Goal: Information Seeking & Learning: Learn about a topic

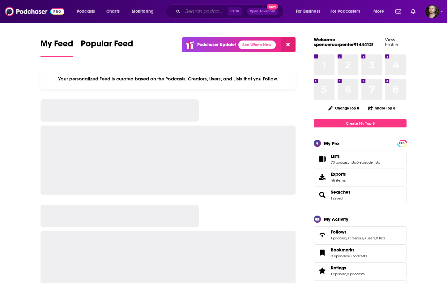
click at [194, 11] on input "Search podcasts, credits, & more..." at bounding box center [205, 11] width 45 height 10
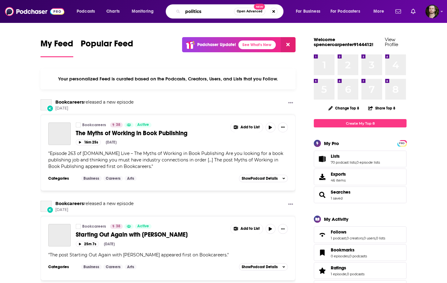
type input "politics"
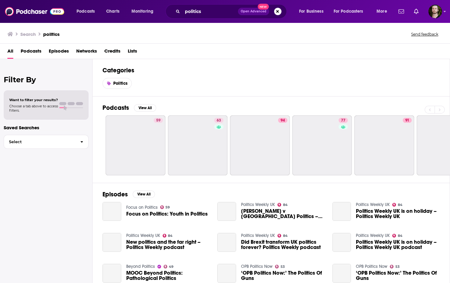
click at [25, 54] on span "Podcasts" at bounding box center [31, 52] width 21 height 13
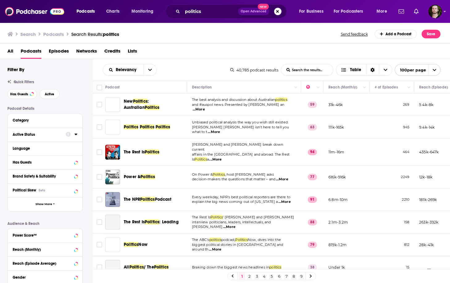
click at [75, 136] on icon at bounding box center [75, 134] width 3 height 5
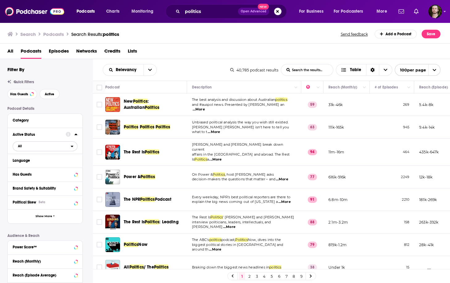
click at [65, 149] on span "All" at bounding box center [42, 146] width 58 height 8
drag, startPoint x: 64, startPoint y: 164, endPoint x: 67, endPoint y: 167, distance: 4.2
click at [64, 164] on div "Active 5k" at bounding box center [47, 166] width 69 height 10
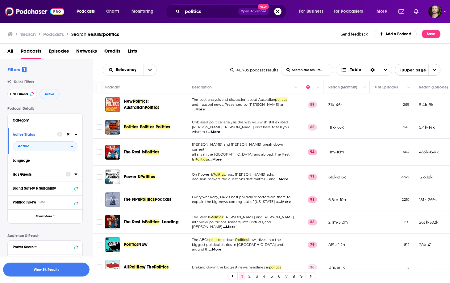
click at [74, 177] on div at bounding box center [72, 174] width 12 height 8
click at [77, 173] on icon at bounding box center [75, 173] width 3 height 5
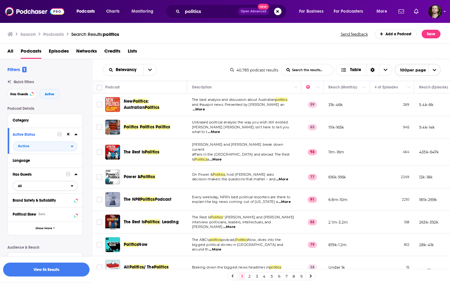
click at [65, 188] on span "All" at bounding box center [42, 186] width 58 height 8
click at [66, 203] on div "Has guests 10k" at bounding box center [47, 206] width 69 height 10
click at [50, 270] on button "View 3k Results" at bounding box center [46, 269] width 86 height 14
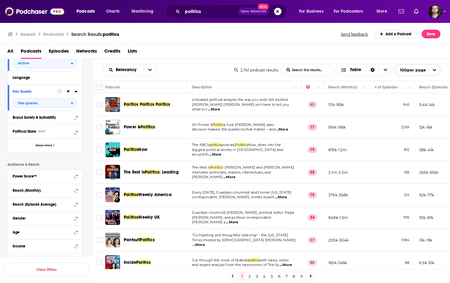
scroll to position [99, 0]
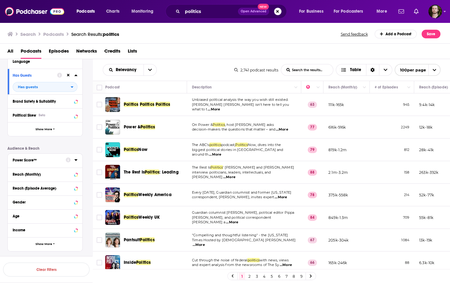
click at [75, 162] on icon at bounding box center [75, 159] width 3 height 5
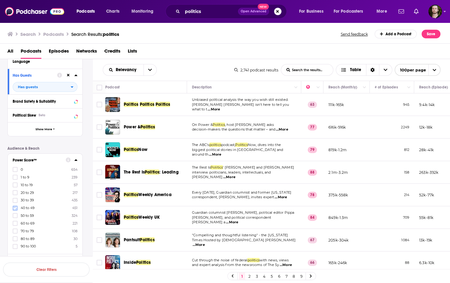
click at [15, 207] on icon at bounding box center [15, 208] width 4 height 4
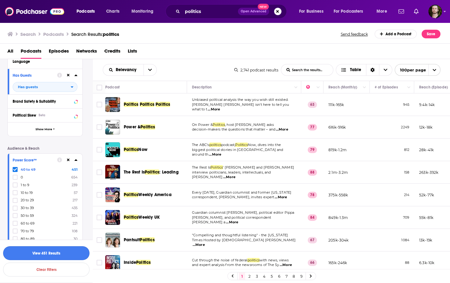
click at [57, 251] on button "View 451 Results" at bounding box center [46, 253] width 86 height 14
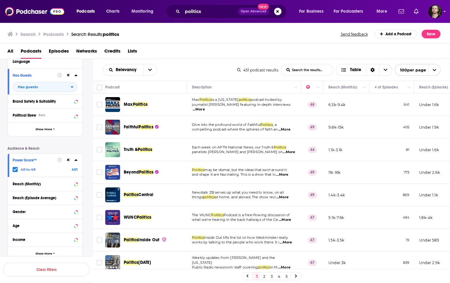
click at [205, 107] on span "...More" at bounding box center [199, 109] width 12 height 5
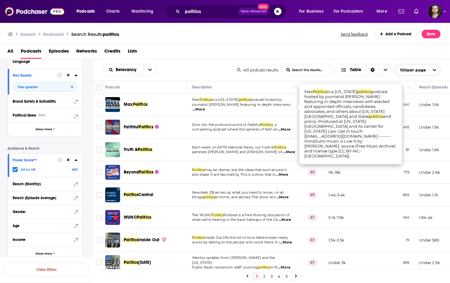
click at [205, 107] on span "...More" at bounding box center [199, 109] width 12 height 5
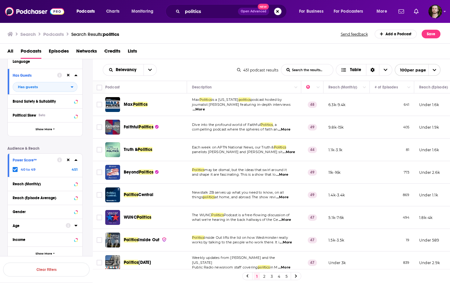
scroll to position [125, 0]
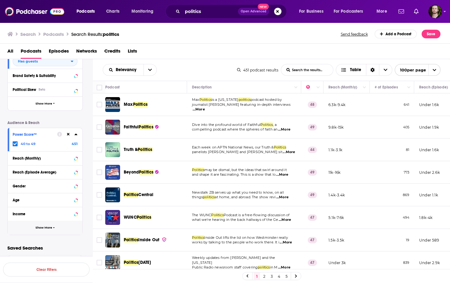
click at [48, 226] on span "Show More" at bounding box center [44, 227] width 17 height 3
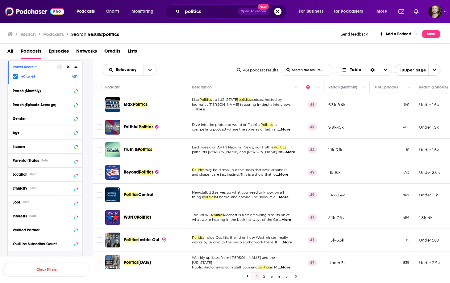
scroll to position [199, 0]
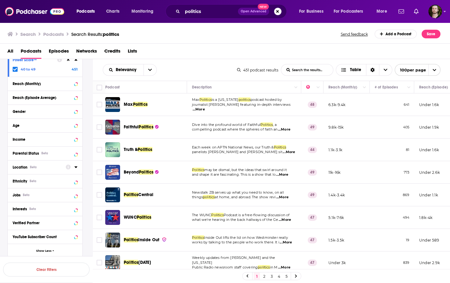
click at [76, 168] on icon at bounding box center [75, 166] width 3 height 5
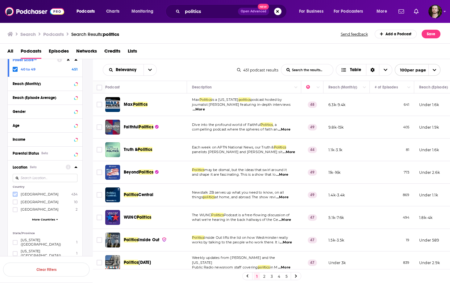
click at [16, 195] on icon at bounding box center [15, 194] width 4 height 4
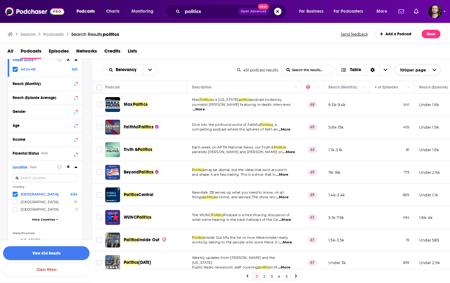
click at [58, 253] on button "View 434 Results" at bounding box center [46, 253] width 86 height 14
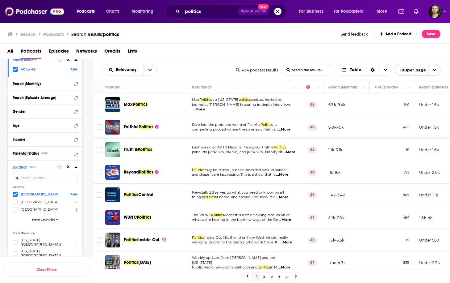
click at [205, 108] on span "...More" at bounding box center [199, 109] width 12 height 5
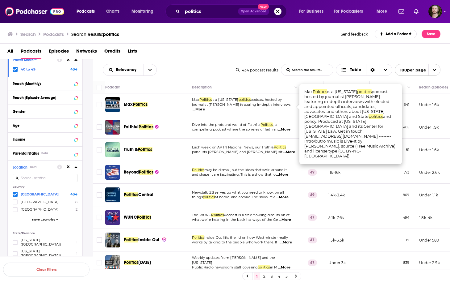
click at [205, 108] on span "...More" at bounding box center [199, 109] width 12 height 5
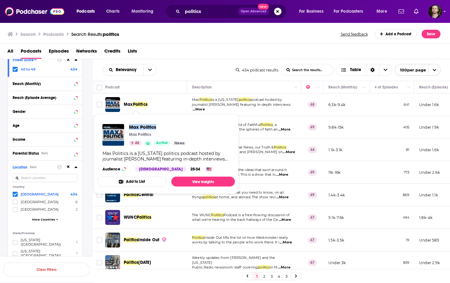
drag, startPoint x: 127, startPoint y: 126, endPoint x: 157, endPoint y: 129, distance: 30.2
click at [157, 129] on div "Max Politics Max Politics 48 Active News" at bounding box center [145, 135] width 85 height 22
copy span "Max Politics"
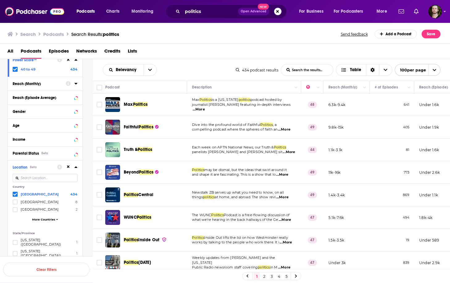
click at [76, 167] on icon at bounding box center [75, 166] width 3 height 5
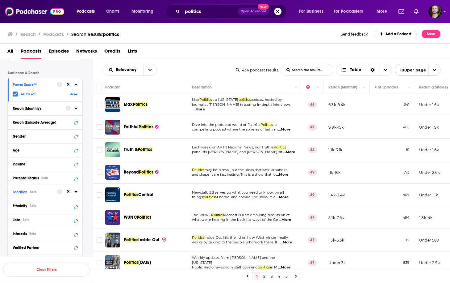
scroll to position [150, 0]
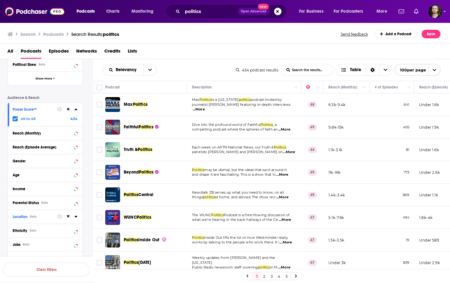
click at [67, 108] on icon at bounding box center [68, 109] width 3 height 3
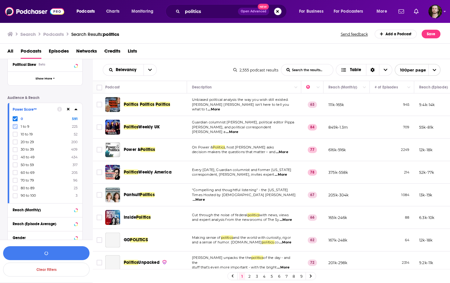
click at [15, 127] on icon at bounding box center [15, 126] width 4 height 3
click at [56, 253] on button "View 804 Results" at bounding box center [46, 253] width 86 height 14
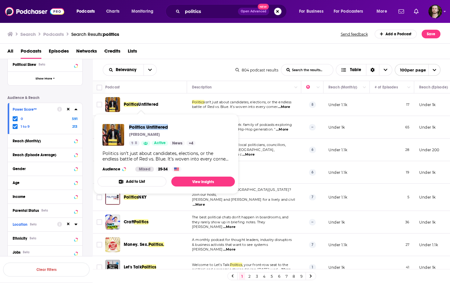
drag, startPoint x: 127, startPoint y: 128, endPoint x: 169, endPoint y: 127, distance: 42.3
click at [169, 127] on div "Politics Unfiltered Hendrell Remus 8 Active News + 4" at bounding box center [149, 135] width 93 height 22
copy span "Politics Unfiltered"
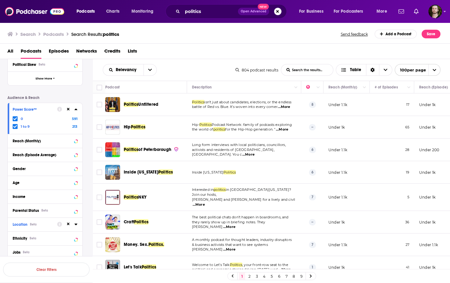
click at [288, 128] on span "...More" at bounding box center [282, 129] width 12 height 5
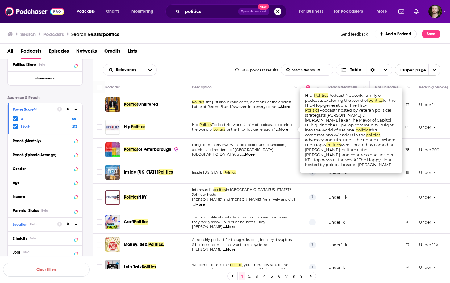
click at [288, 128] on span "...More" at bounding box center [282, 129] width 12 height 5
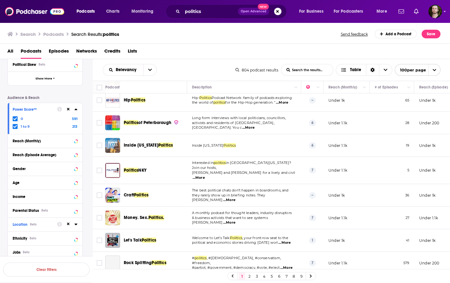
scroll to position [49, 0]
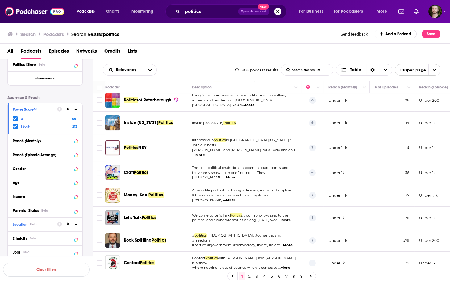
click at [236, 175] on span "...More" at bounding box center [229, 177] width 12 height 5
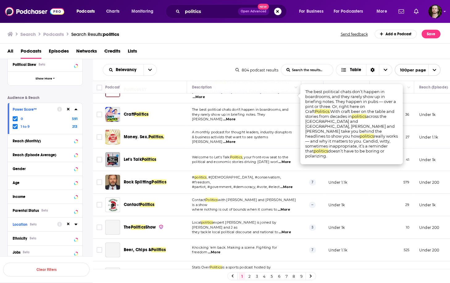
scroll to position [124, 0]
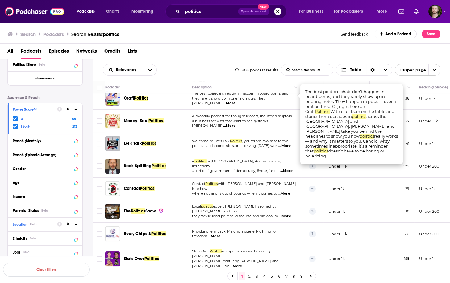
click at [287, 143] on span "...More" at bounding box center [285, 145] width 12 height 5
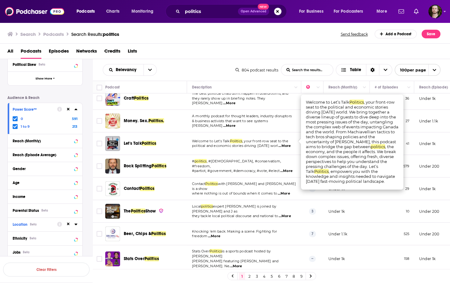
click at [291, 143] on span "...More" at bounding box center [285, 145] width 12 height 5
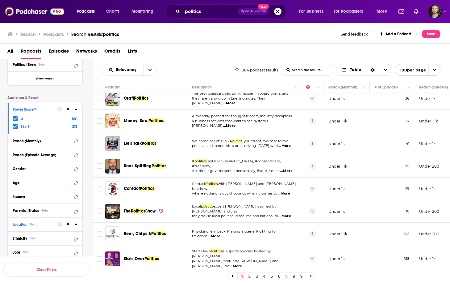
click at [77, 224] on icon at bounding box center [75, 224] width 3 height 2
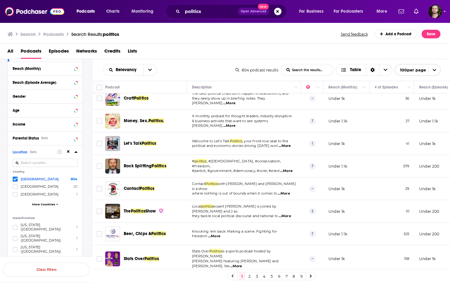
scroll to position [224, 0]
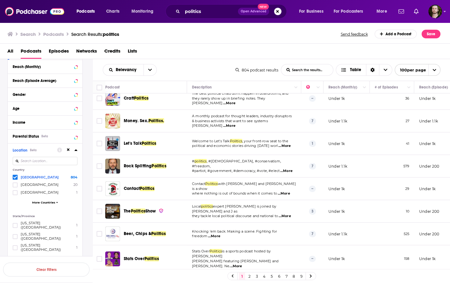
click at [76, 152] on icon at bounding box center [75, 149] width 3 height 5
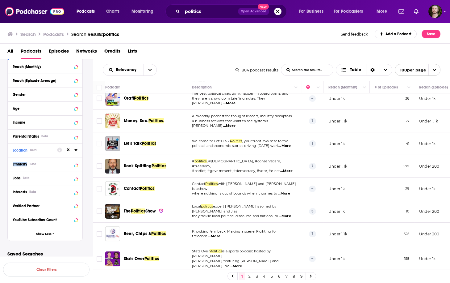
click at [76, 152] on icon at bounding box center [75, 149] width 3 height 5
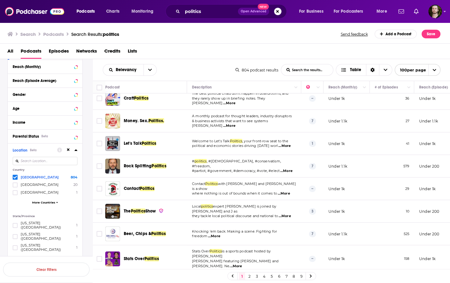
click at [76, 152] on icon at bounding box center [75, 149] width 3 height 5
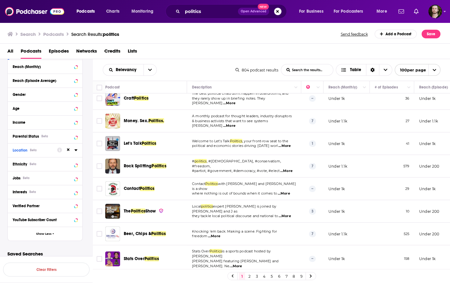
click at [290, 168] on span "...More" at bounding box center [286, 170] width 12 height 5
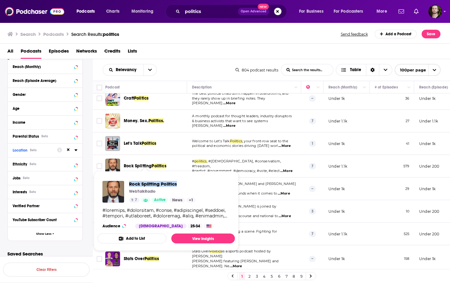
drag, startPoint x: 127, startPoint y: 182, endPoint x: 187, endPoint y: 184, distance: 59.6
click at [187, 184] on div "Rock Splitting Politics WebTalkRadio 7 Active News + 1" at bounding box center [149, 192] width 93 height 22
copy span "Rock Splitting Politics"
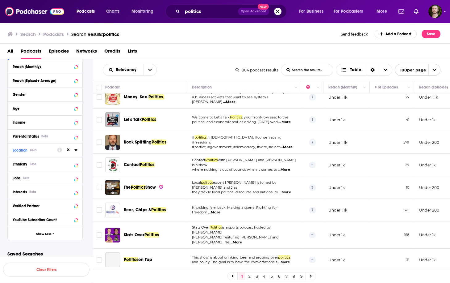
scroll to position [173, 0]
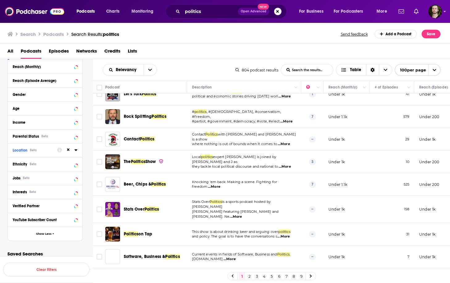
click at [291, 164] on span "...More" at bounding box center [285, 166] width 12 height 5
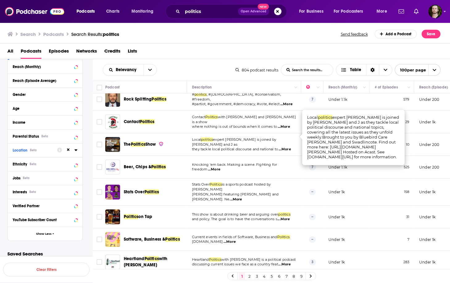
scroll to position [198, 0]
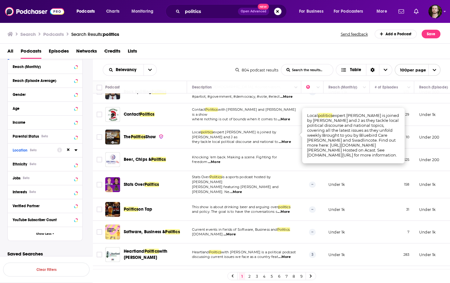
click at [212, 159] on span "...More" at bounding box center [214, 161] width 12 height 5
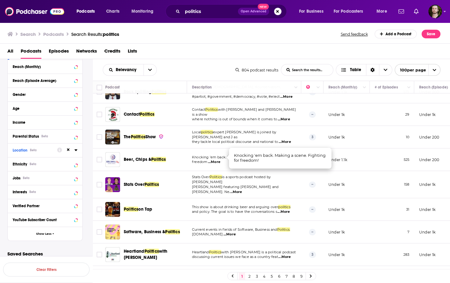
click at [217, 159] on span "...More" at bounding box center [214, 161] width 12 height 5
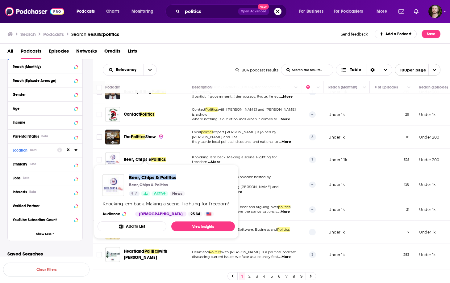
drag, startPoint x: 128, startPoint y: 174, endPoint x: 185, endPoint y: 177, distance: 57.2
click at [185, 177] on div "Beer, Chips & Politics Beer, Chips & Politics 7 Active News Knocking 'em back. …" at bounding box center [166, 195] width 137 height 52
copy span "Beer, Chips & Politics"
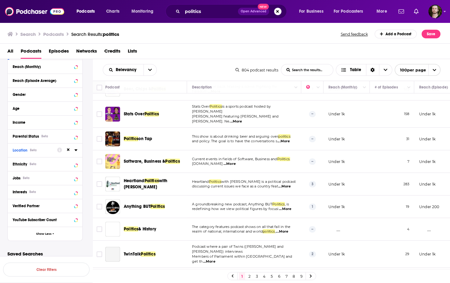
scroll to position [272, 0]
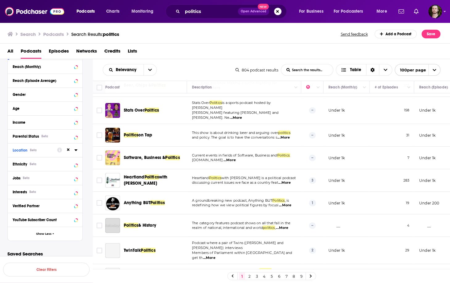
click at [242, 115] on span "...More" at bounding box center [236, 117] width 12 height 5
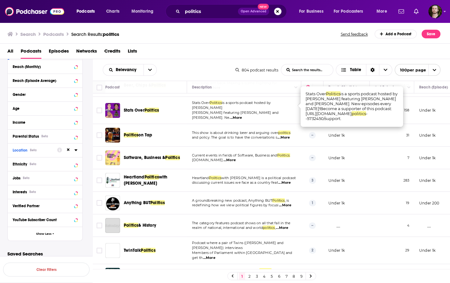
click at [242, 115] on span "...More" at bounding box center [236, 117] width 12 height 5
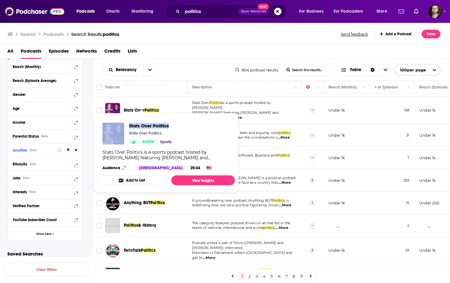
drag, startPoint x: 127, startPoint y: 123, endPoint x: 172, endPoint y: 126, distance: 45.6
click at [172, 126] on div "Stats Over Politics Stats Over Politics Active Sports" at bounding box center [139, 134] width 72 height 22
copy div "Stats Over Politics"
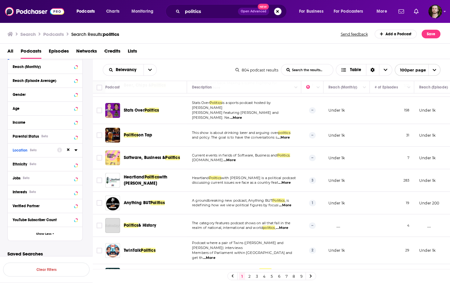
click at [289, 130] on span "politics" at bounding box center [284, 132] width 12 height 4
click at [288, 135] on span "...More" at bounding box center [284, 137] width 12 height 5
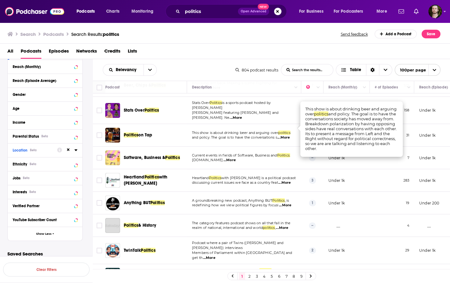
click at [288, 135] on span "...More" at bounding box center [284, 137] width 12 height 5
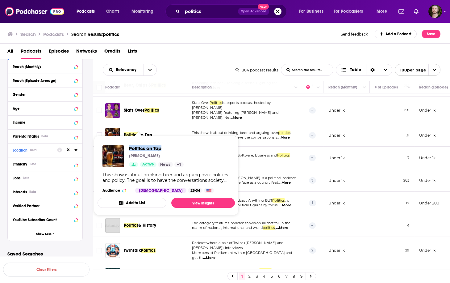
drag, startPoint x: 127, startPoint y: 148, endPoint x: 173, endPoint y: 150, distance: 46.1
click at [173, 150] on div "Politics on Tap Kevin Drennan Active News + 1" at bounding box center [143, 156] width 81 height 22
copy span "Politics on Tap"
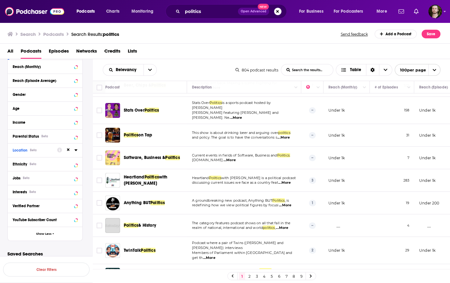
click at [291, 175] on span "with [PERSON_NAME] is a political podcast" at bounding box center [258, 177] width 74 height 4
click at [289, 180] on span "...More" at bounding box center [285, 182] width 12 height 5
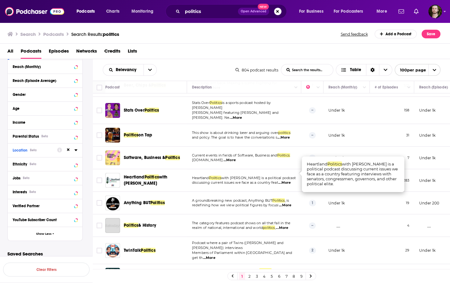
click at [287, 180] on span "...More" at bounding box center [285, 182] width 12 height 5
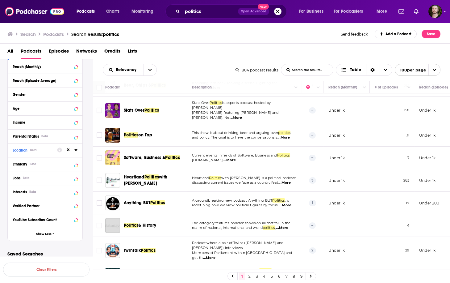
click at [289, 203] on span "...More" at bounding box center [285, 205] width 12 height 5
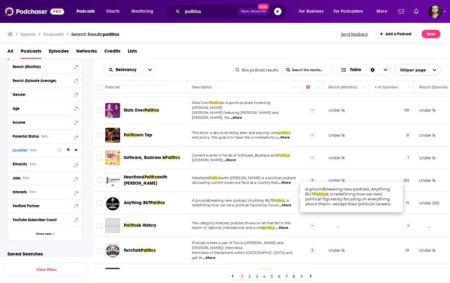
click at [288, 203] on span "...More" at bounding box center [285, 205] width 12 height 5
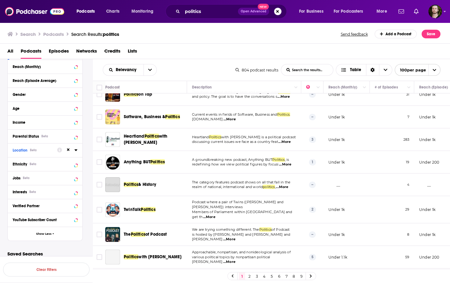
scroll to position [321, 0]
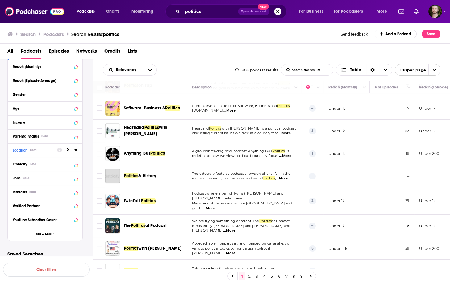
click at [216, 206] on span "...More" at bounding box center [209, 208] width 12 height 5
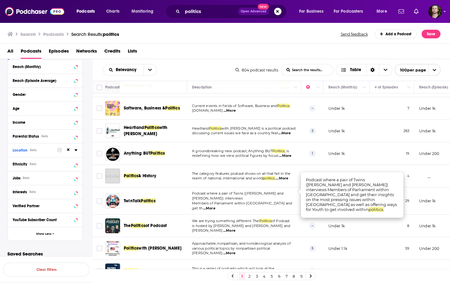
click at [280, 198] on td "Podcast where a pair of Twins (Jerry and Jason) interviews Members of Parliamen…" at bounding box center [244, 200] width 114 height 27
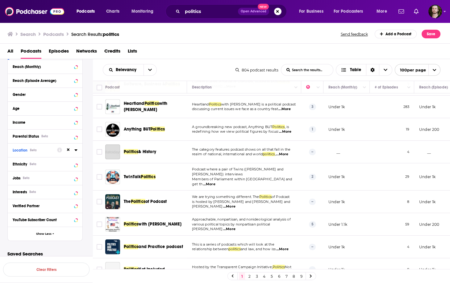
scroll to position [371, 0]
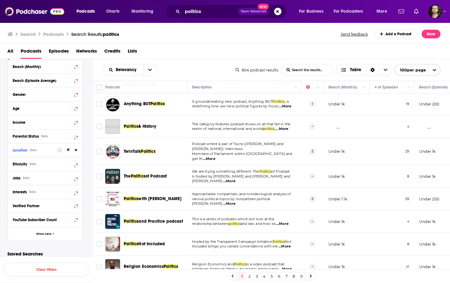
click at [236, 201] on span "...More" at bounding box center [229, 203] width 12 height 5
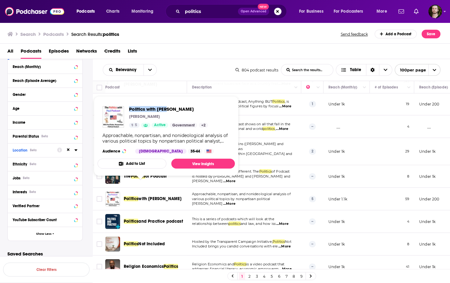
drag, startPoint x: 128, startPoint y: 109, endPoint x: 173, endPoint y: 105, distance: 44.9
click at [173, 105] on div "Politics with Paul Paul Rader 5 Active Government + 2 Approachable, nonpartisan…" at bounding box center [166, 129] width 137 height 57
copy span "Politics with Paul"
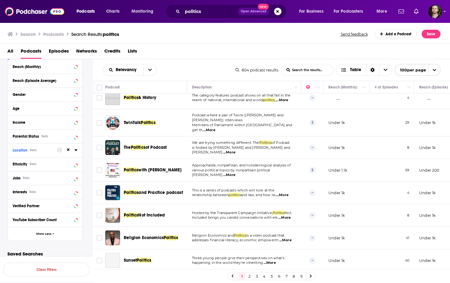
scroll to position [420, 0]
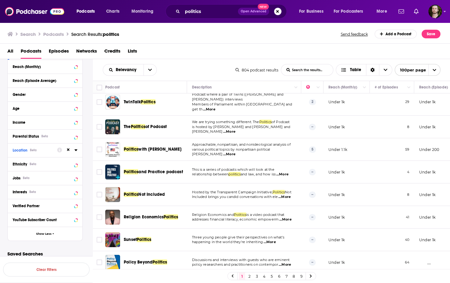
click at [274, 239] on span "...More" at bounding box center [270, 241] width 12 height 5
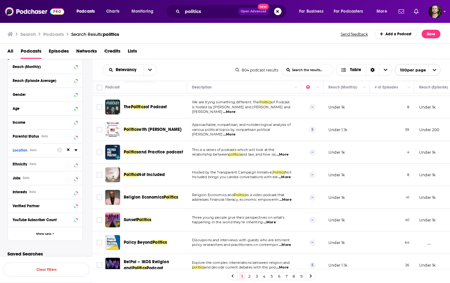
scroll to position [494, 0]
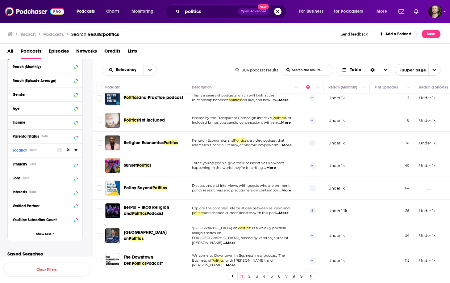
click at [291, 188] on span "...More" at bounding box center [285, 190] width 12 height 5
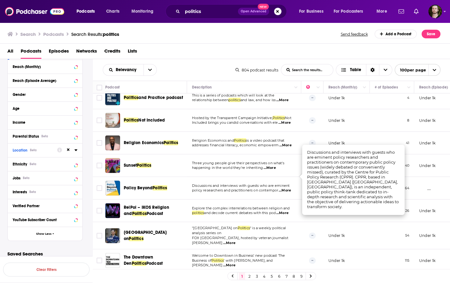
click at [293, 229] on td ""Paris on Politics " is a weekly political analysis series on FOX Chicago, host…" at bounding box center [244, 235] width 114 height 27
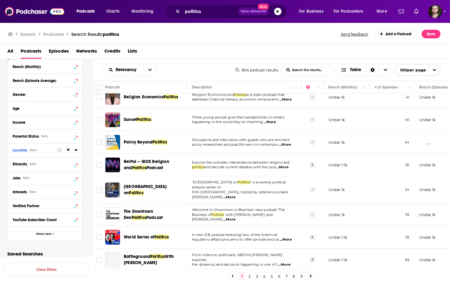
scroll to position [544, 0]
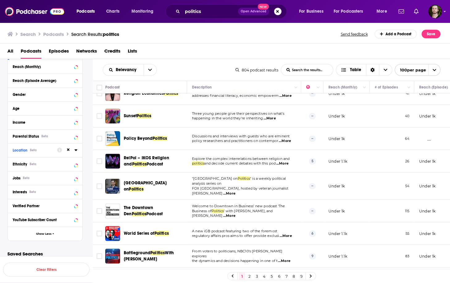
click at [236, 213] on span "...More" at bounding box center [229, 215] width 12 height 5
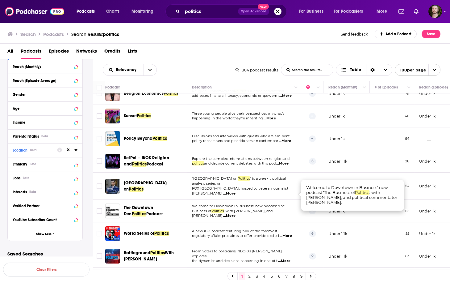
click at [236, 213] on span "...More" at bounding box center [229, 215] width 12 height 5
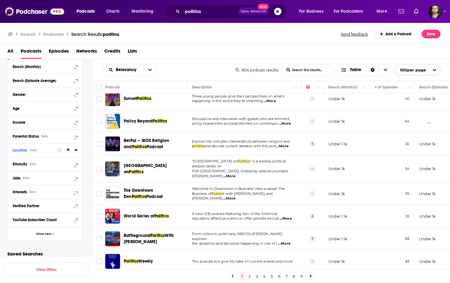
scroll to position [568, 0]
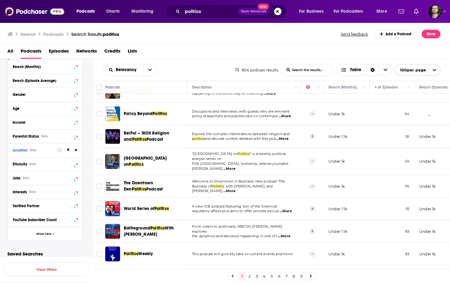
click at [288, 209] on span "...More" at bounding box center [286, 211] width 12 height 5
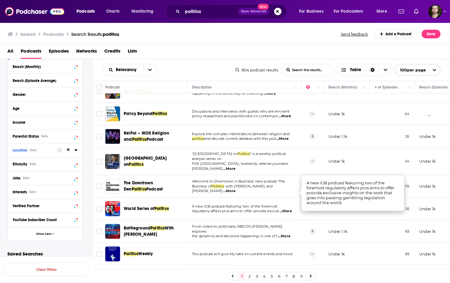
click at [286, 209] on span "...More" at bounding box center [286, 211] width 12 height 5
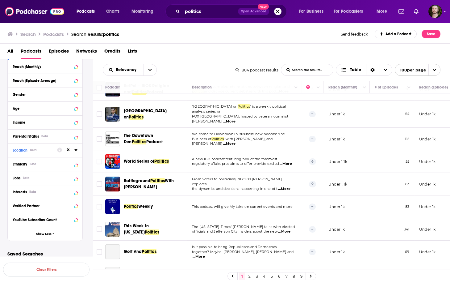
scroll to position [618, 0]
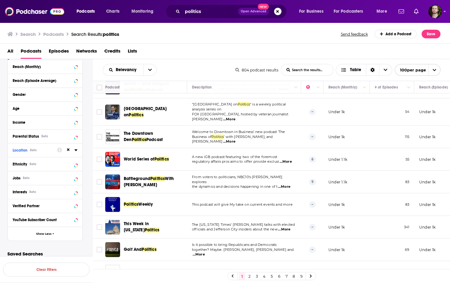
click at [289, 184] on span "...More" at bounding box center [284, 186] width 12 height 5
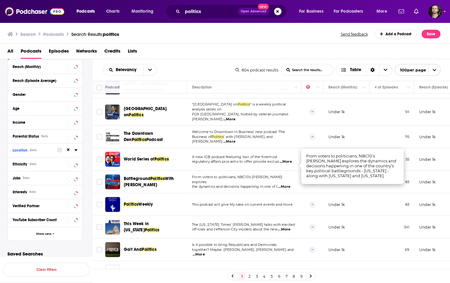
click at [289, 184] on span "...More" at bounding box center [284, 186] width 12 height 5
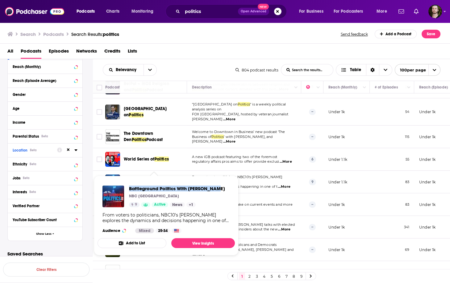
drag, startPoint x: 128, startPoint y: 189, endPoint x: 217, endPoint y: 190, distance: 89.6
click at [217, 190] on div "Battleground Politics With Lauren Mayk NBC Philadelphia 9 Active News + 1 From …" at bounding box center [166, 208] width 137 height 57
copy span "Battleground Politics With Lauren Mayk"
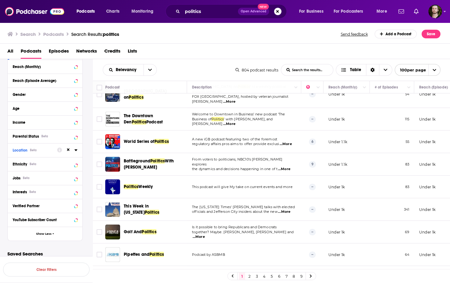
scroll to position [643, 0]
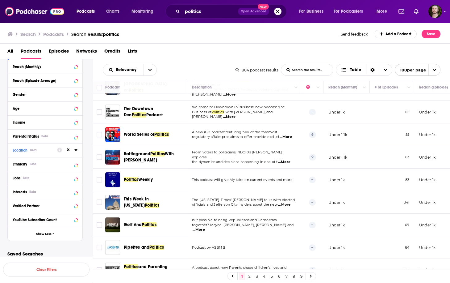
click at [205, 227] on span "...More" at bounding box center [199, 229] width 12 height 5
